Goal: Check status: Check status

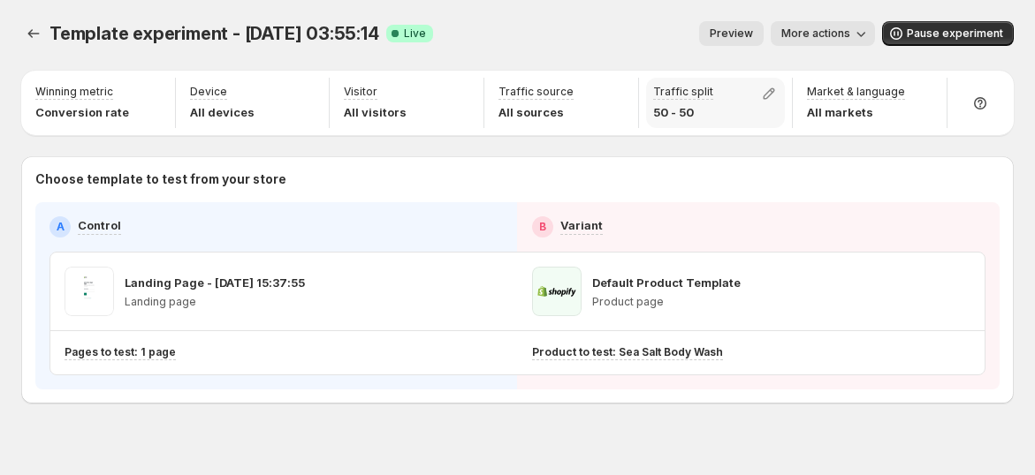
scroll to position [22, 0]
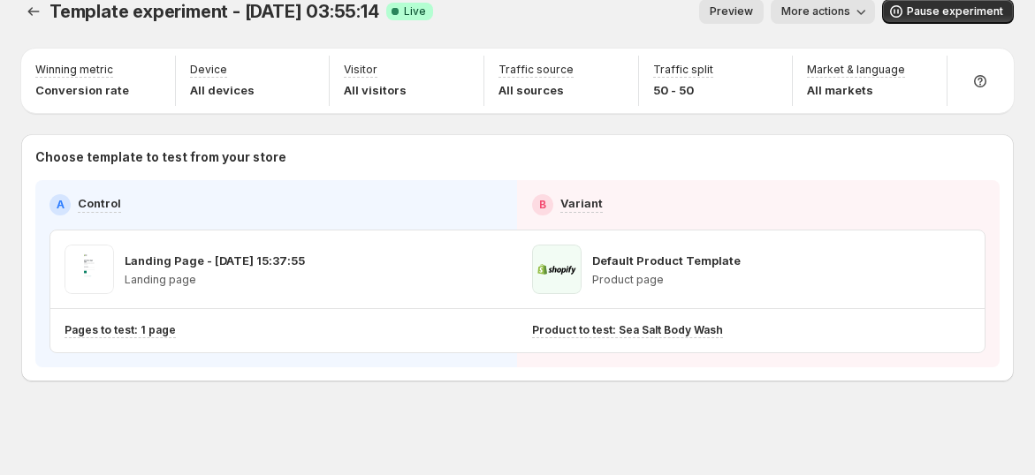
click at [823, 18] on button "More actions" at bounding box center [823, 11] width 104 height 25
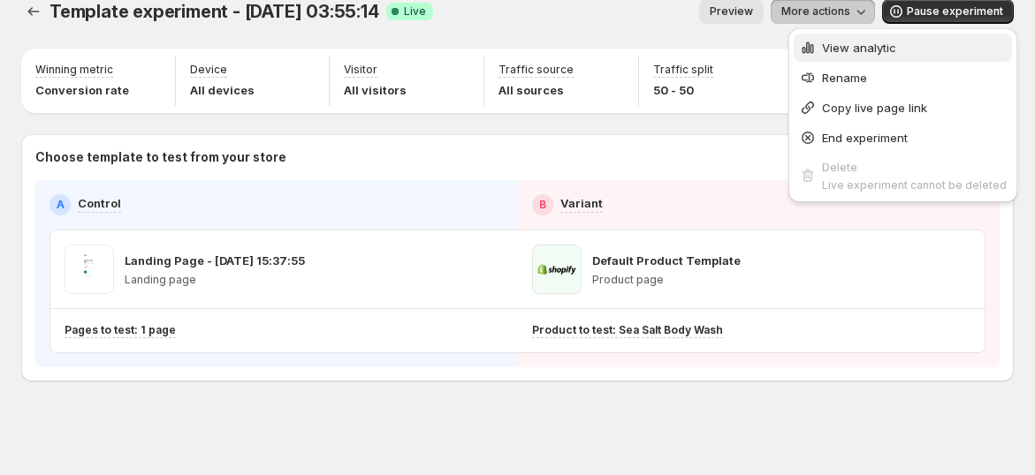
click at [825, 35] on button "View analytic" at bounding box center [903, 48] width 218 height 28
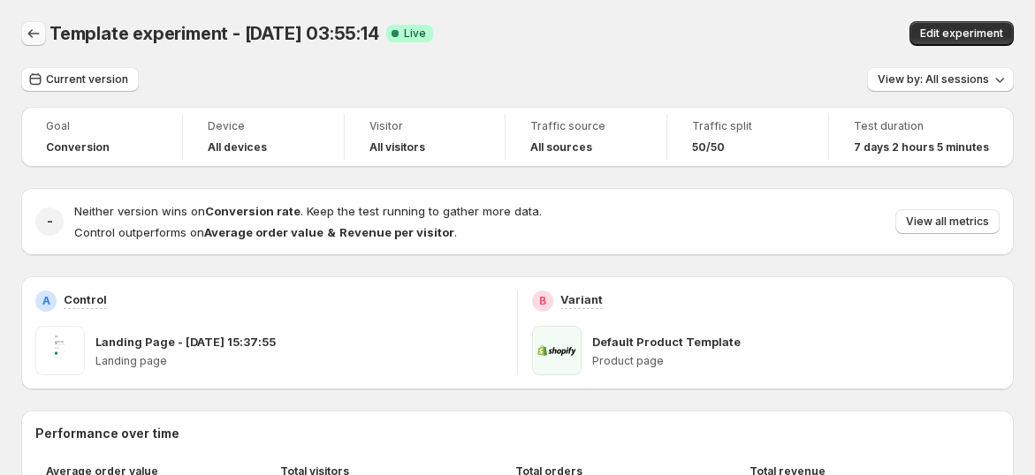
click at [32, 20] on div "Template experiment - [DATE] 03:55:14. This page is ready Template experiment -…" at bounding box center [517, 33] width 993 height 67
click at [33, 37] on icon "Back" at bounding box center [34, 34] width 18 height 18
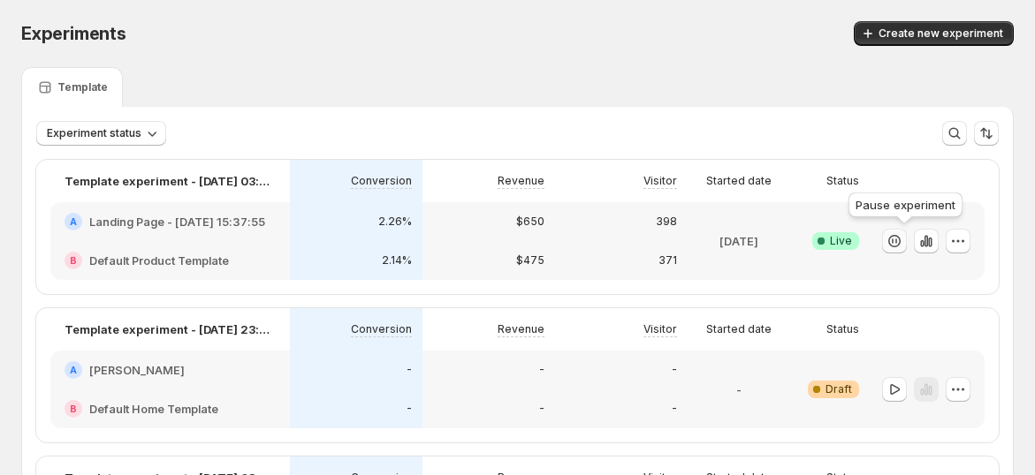
click at [897, 241] on icon "button" at bounding box center [896, 241] width 2 height 5
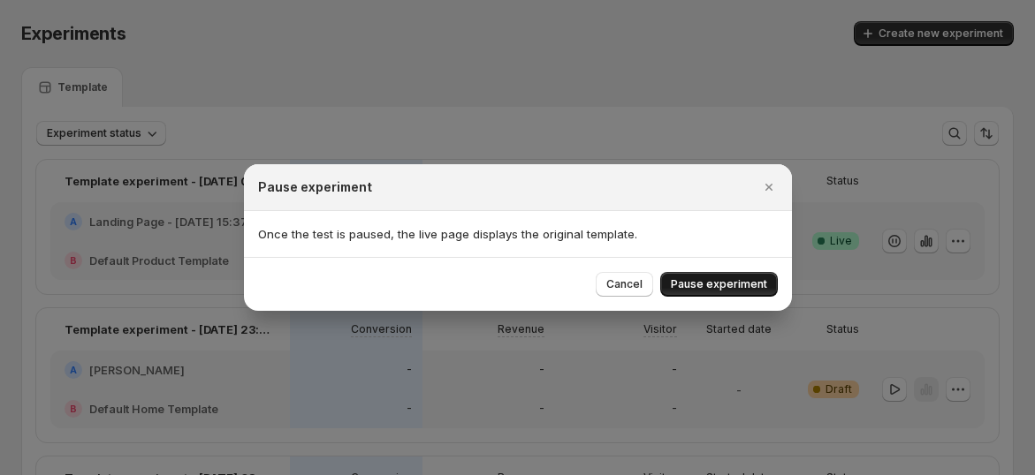
click at [754, 281] on span "Pause experiment" at bounding box center [719, 285] width 96 height 14
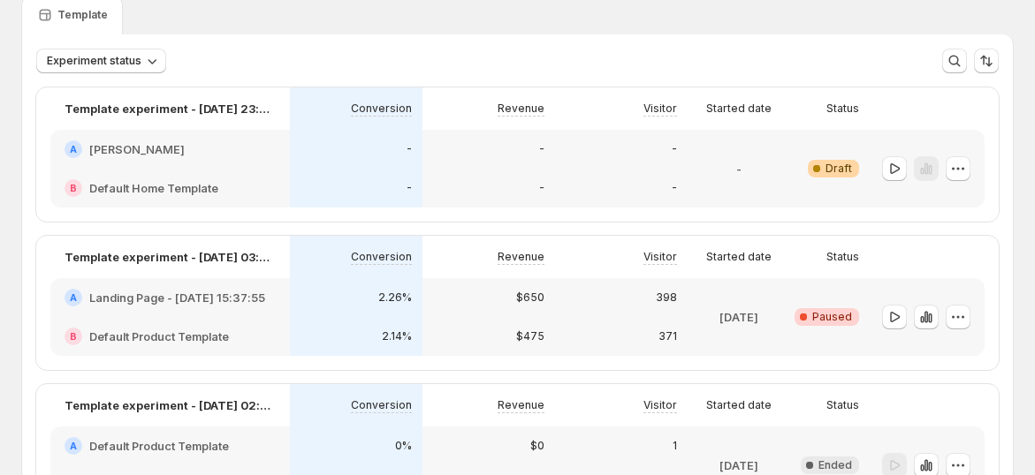
scroll to position [196, 0]
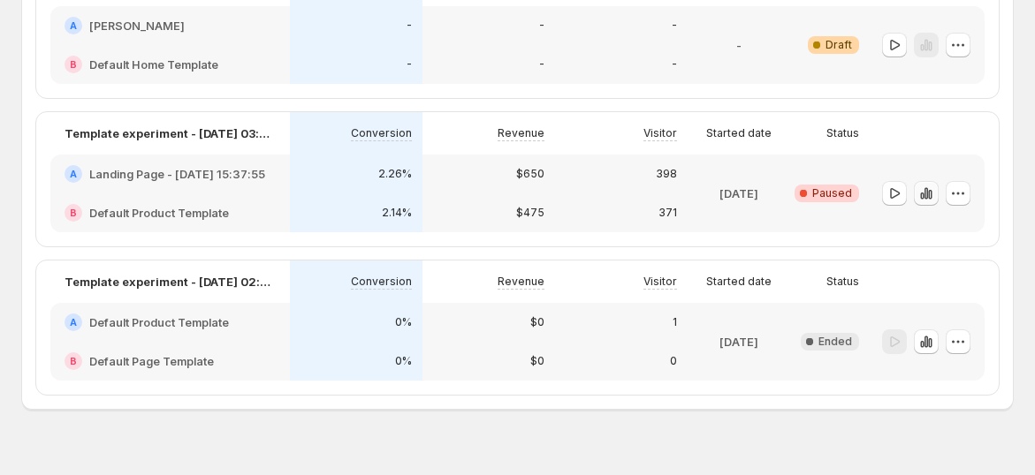
click at [939, 193] on button "button" at bounding box center [926, 193] width 25 height 25
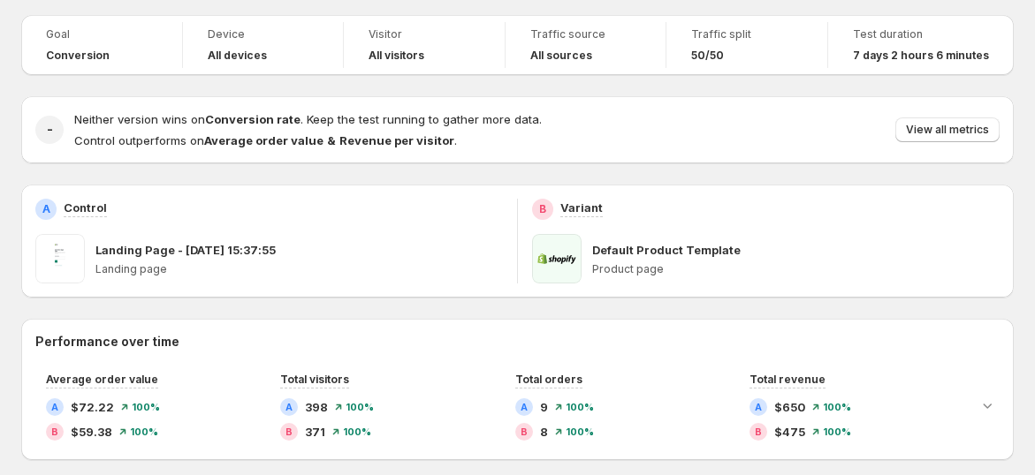
scroll to position [87, 0]
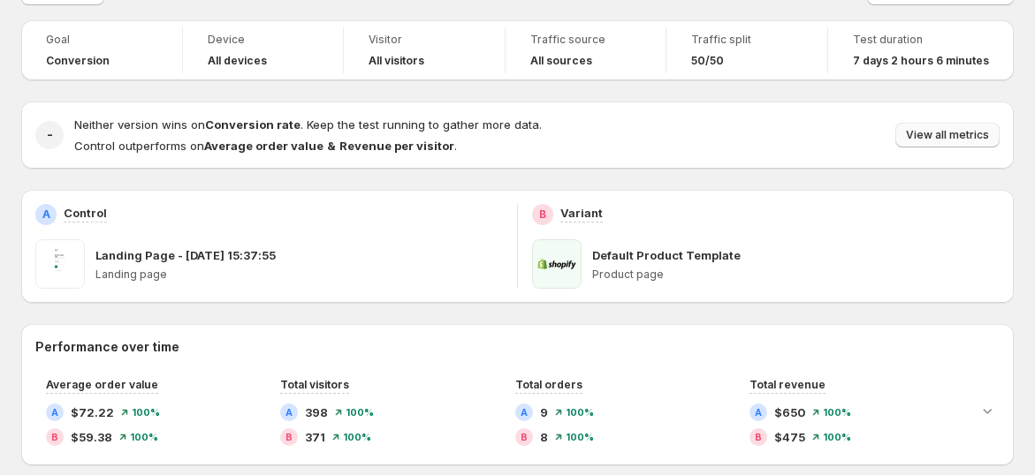
click at [917, 127] on button "View all metrics" at bounding box center [947, 135] width 104 height 25
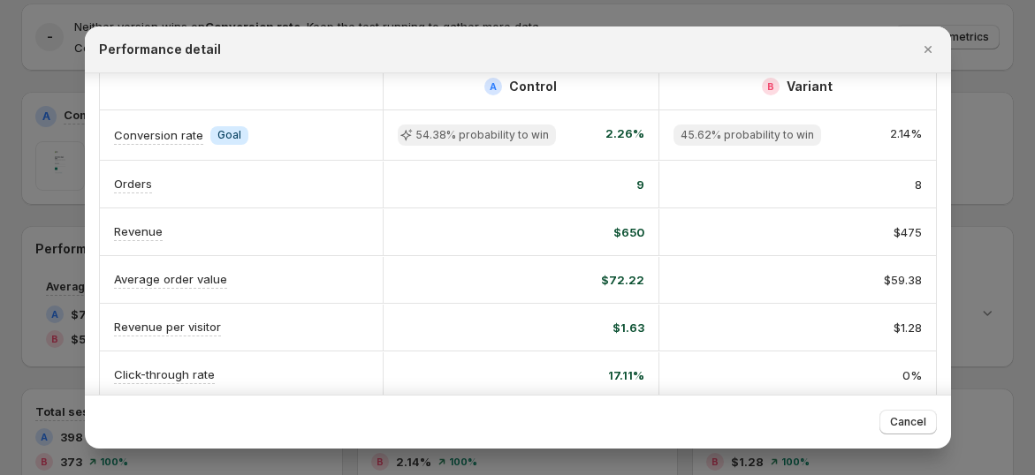
scroll to position [0, 0]
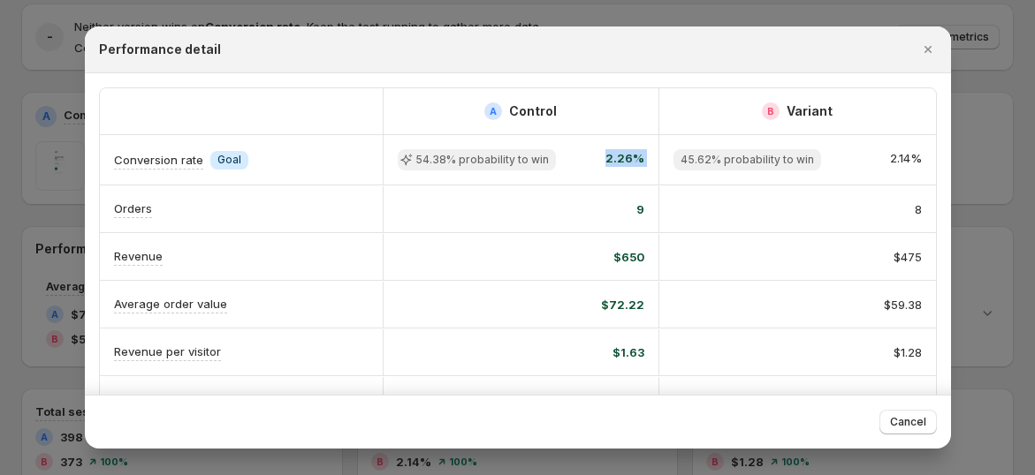
drag, startPoint x: 588, startPoint y: 165, endPoint x: 684, endPoint y: 164, distance: 96.4
click at [684, 164] on div "Conversion rate Info Goal 54.38% probability to win 2.26% 45.62% probability to…" at bounding box center [518, 159] width 836 height 49
click at [792, 163] on span "45.62% probability to win" at bounding box center [747, 160] width 133 height 14
drag, startPoint x: 887, startPoint y: 166, endPoint x: 725, endPoint y: 166, distance: 162.6
click at [725, 166] on div "45.62% probability to win 2.14%" at bounding box center [797, 159] width 248 height 21
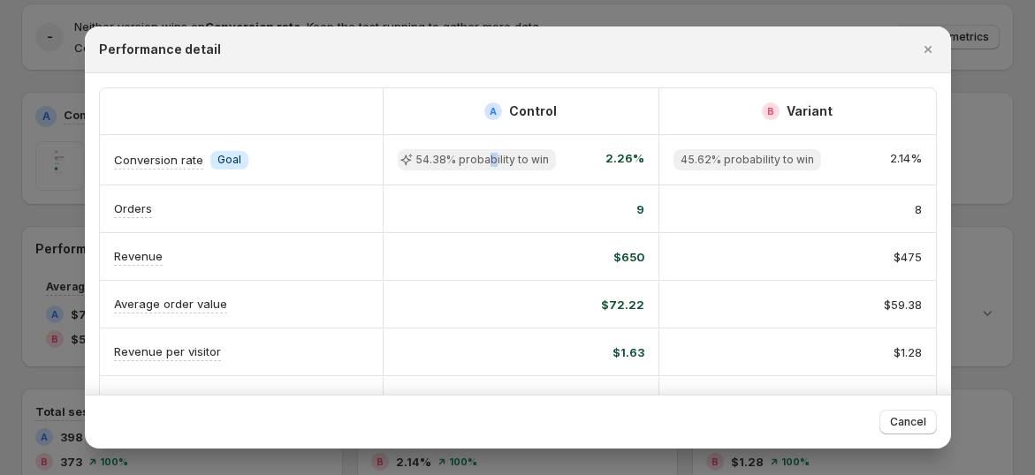
drag, startPoint x: 487, startPoint y: 169, endPoint x: 391, endPoint y: 171, distance: 96.4
click at [431, 171] on div "54.38% probability to win 2.26%" at bounding box center [521, 159] width 277 height 49
drag, startPoint x: 354, startPoint y: 171, endPoint x: 607, endPoint y: 179, distance: 253.8
click at [567, 179] on div "Conversion rate Info Goal 54.38% probability to win 2.26% 45.62% probability to…" at bounding box center [518, 159] width 836 height 49
click at [625, 179] on div "54.38% probability to win 2.26%" at bounding box center [521, 159] width 277 height 49
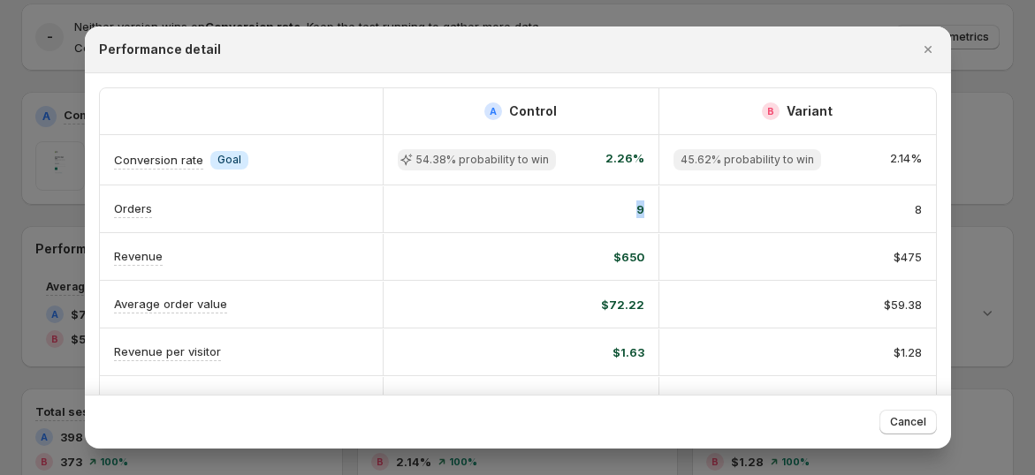
drag, startPoint x: 620, startPoint y: 212, endPoint x: 803, endPoint y: 225, distance: 182.6
click at [800, 225] on div "Orders 9 8" at bounding box center [518, 209] width 836 height 47
drag, startPoint x: 643, startPoint y: 260, endPoint x: 719, endPoint y: 279, distance: 79.3
click at [731, 276] on div "Revenue $650 $475" at bounding box center [518, 256] width 836 height 47
click at [1009, 179] on div at bounding box center [517, 237] width 1035 height 475
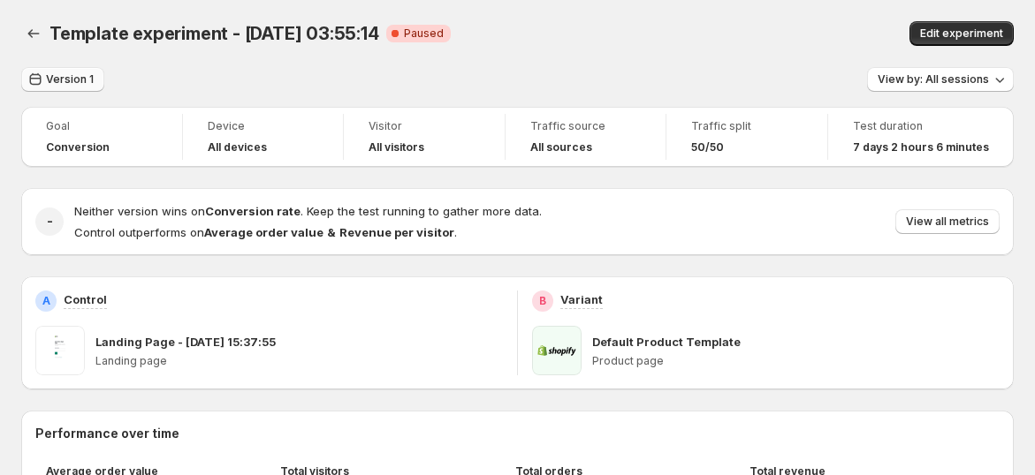
click at [66, 80] on span "Version 1" at bounding box center [70, 79] width 48 height 14
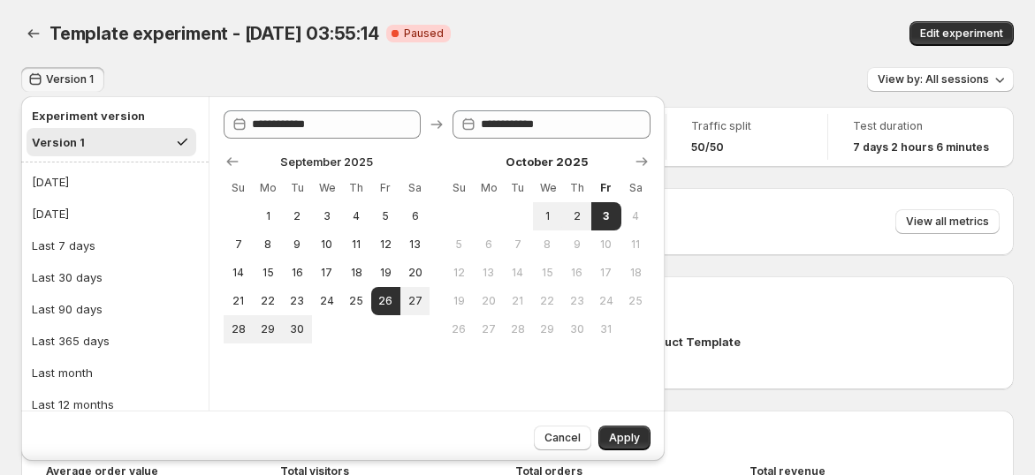
click at [356, 92] on div "**********" at bounding box center [343, 284] width 658 height 384
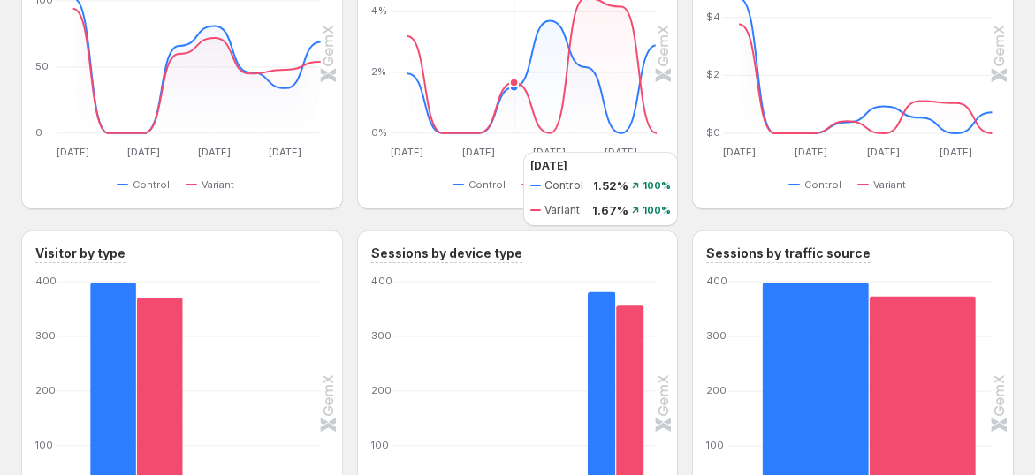
scroll to position [872, 0]
